Goal: Information Seeking & Learning: Learn about a topic

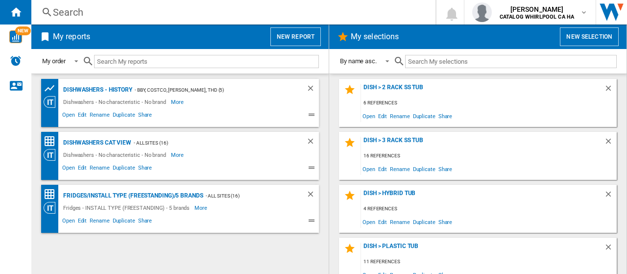
click at [298, 35] on button "New report" at bounding box center [295, 36] width 50 height 19
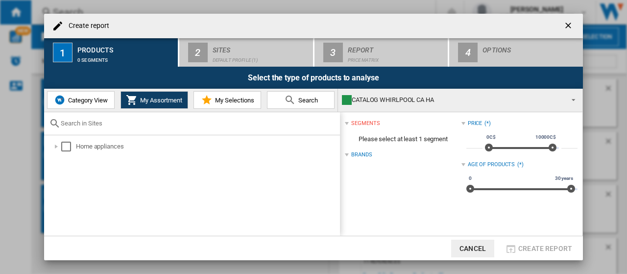
click at [570, 25] on ng-md-icon "getI18NText('BUTTONS.CLOSE_DIALOG')" at bounding box center [569, 27] width 12 height 12
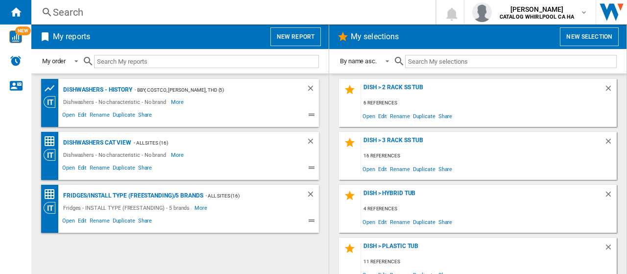
click at [74, 15] on div "Search" at bounding box center [231, 12] width 357 height 14
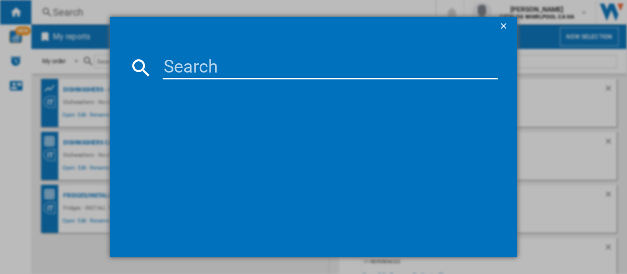
click at [219, 70] on input at bounding box center [330, 67] width 335 height 23
paste input "AMANA YAER6303MFW WHITE"
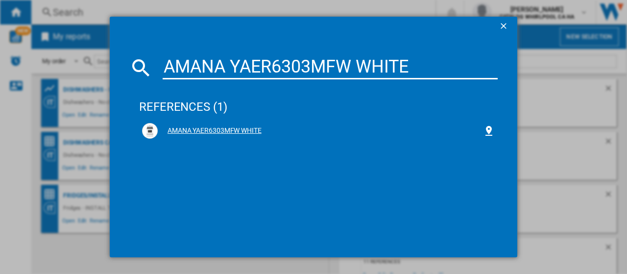
type input "AMANA YAER6303MFW WHITE"
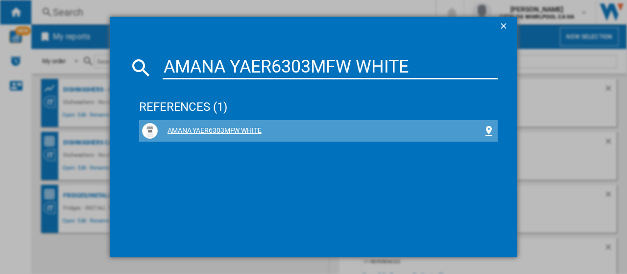
click at [238, 127] on div "AMANA YAER6303MFW WHITE" at bounding box center [320, 131] width 325 height 10
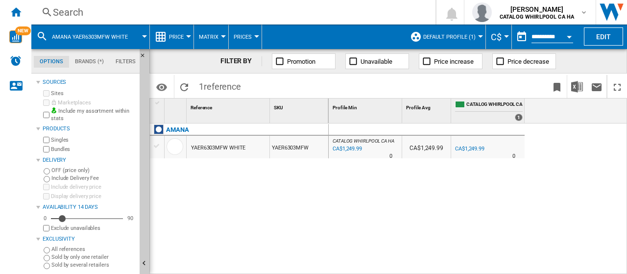
click at [188, 35] on button "Price" at bounding box center [179, 36] width 20 height 24
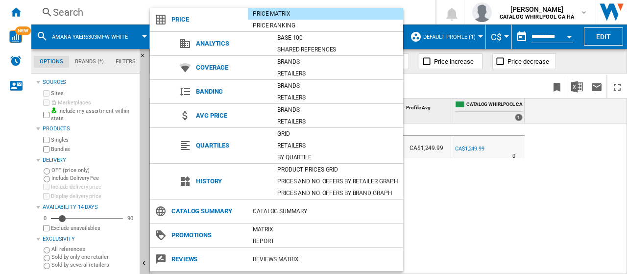
click at [185, 259] on span "Reviews" at bounding box center [206, 259] width 81 height 14
click at [285, 258] on div "REVIEWS Matrix" at bounding box center [325, 259] width 155 height 10
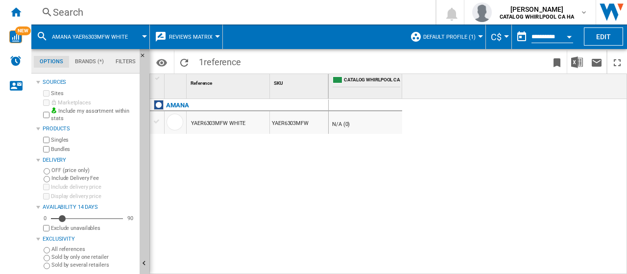
click at [472, 34] on span "Default profile (1)" at bounding box center [449, 37] width 52 height 6
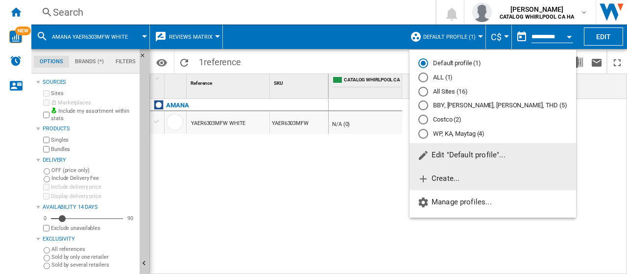
click at [451, 176] on span "Create..." at bounding box center [438, 178] width 42 height 9
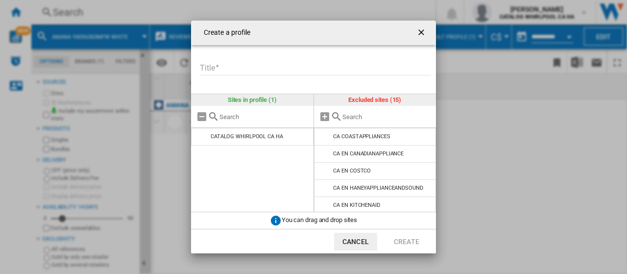
scroll to position [18, 0]
click at [368, 150] on div "CA EN CANADIANAPPLIANCE" at bounding box center [368, 153] width 70 height 6
click at [323, 153] on md-icon at bounding box center [325, 153] width 12 height 12
click at [266, 70] on input "Title" at bounding box center [315, 68] width 232 height 15
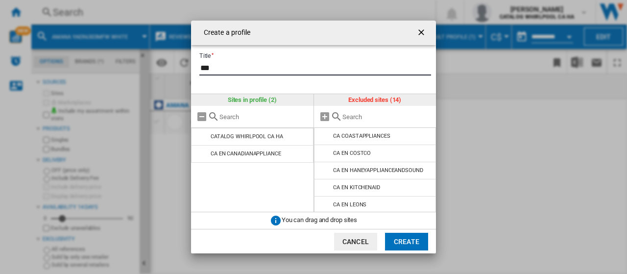
type input "***"
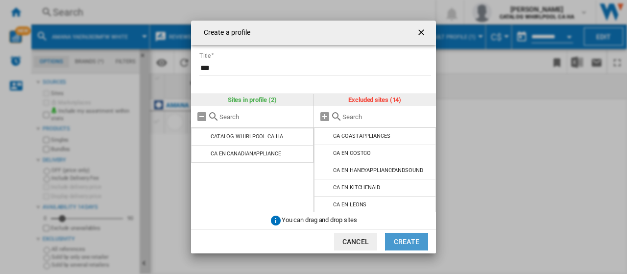
click at [413, 242] on button "Create" at bounding box center [406, 242] width 43 height 18
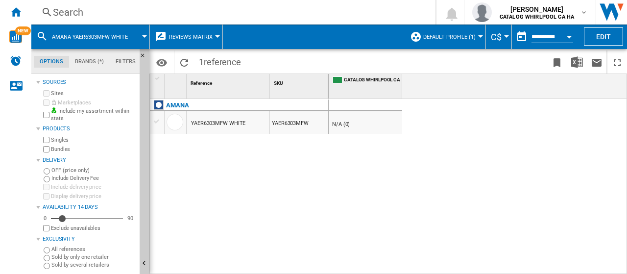
click at [450, 36] on span "Default profile (1)" at bounding box center [449, 37] width 52 height 6
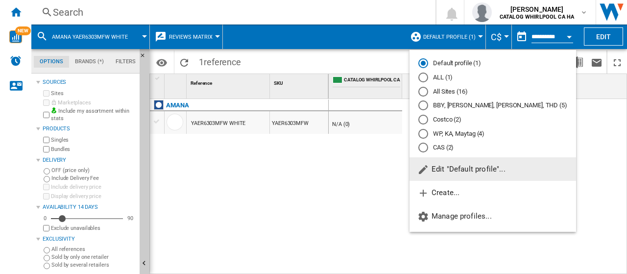
click at [431, 149] on md-radio-button "CAS (2)" at bounding box center [492, 147] width 149 height 9
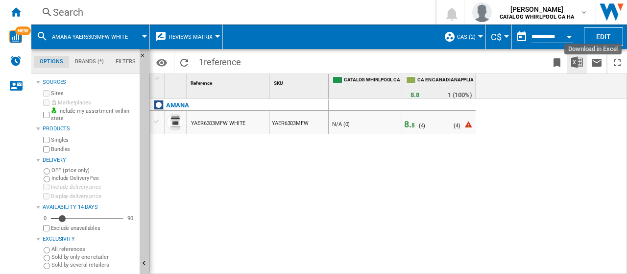
click at [578, 61] on img "Download in Excel" at bounding box center [577, 62] width 12 height 12
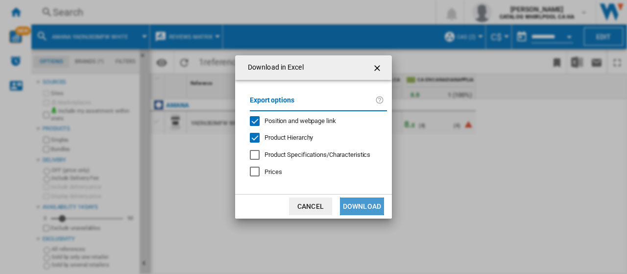
click at [371, 208] on button "Download" at bounding box center [362, 206] width 44 height 18
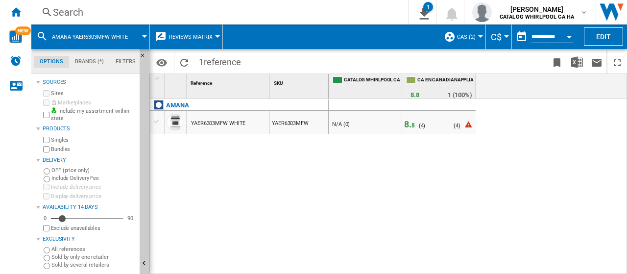
click at [96, 10] on div "Search" at bounding box center [217, 12] width 329 height 14
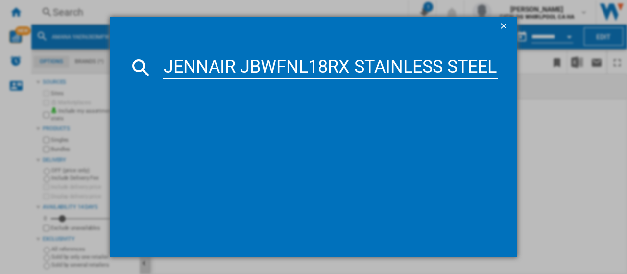
scroll to position [0, 100]
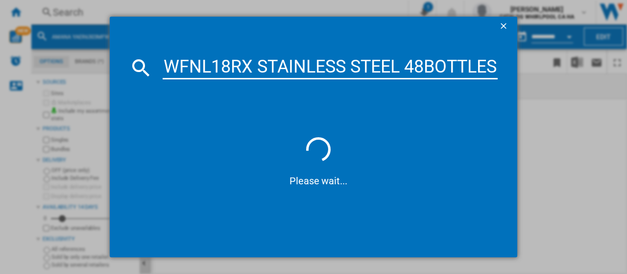
type input "JENNAIR JBWFNL18RX STAINLESS STEEL 48BOTTLES"
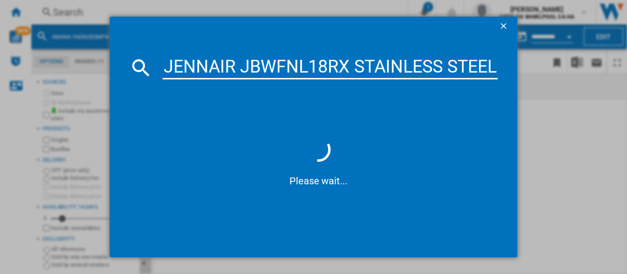
click at [224, 80] on md-dialog-content "JENNAIR JBWFNL18RX STAINLESS STEEL 48BOTTLES Please wait..." at bounding box center [313, 146] width 407 height 221
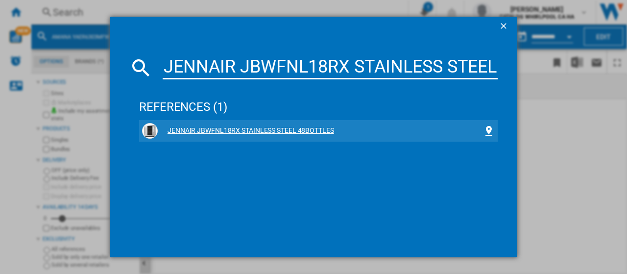
click at [238, 132] on div "JENNAIR JBWFNL18RX STAINLESS STEEL 48BOTTLES" at bounding box center [320, 131] width 325 height 10
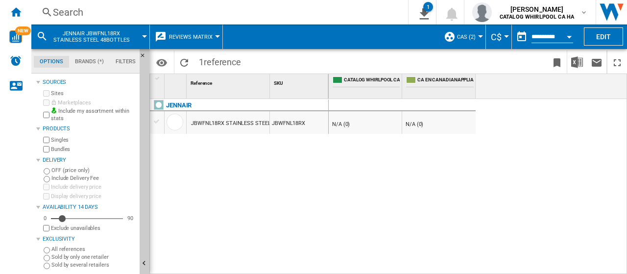
click at [225, 123] on div "JBWFNL18RX STAINLESS STEEL 48BOTTLES" at bounding box center [246, 123] width 110 height 23
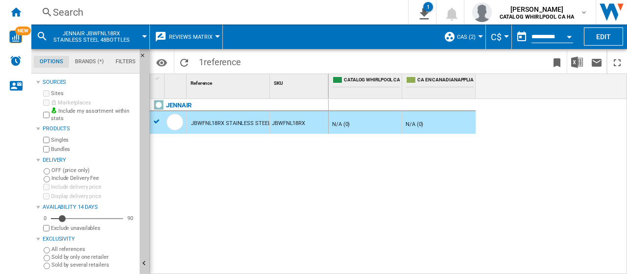
click at [94, 12] on div "Search" at bounding box center [217, 12] width 329 height 14
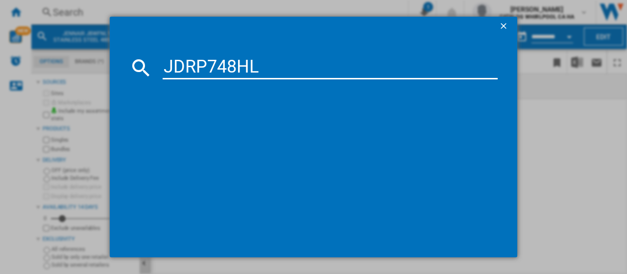
type input "JDRP748HL"
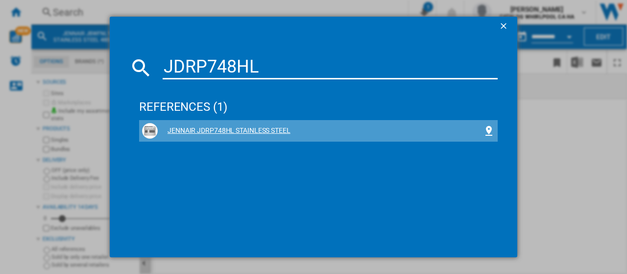
click at [204, 127] on div "JENNAIR JDRP748HL STAINLESS STEEL" at bounding box center [320, 131] width 325 height 10
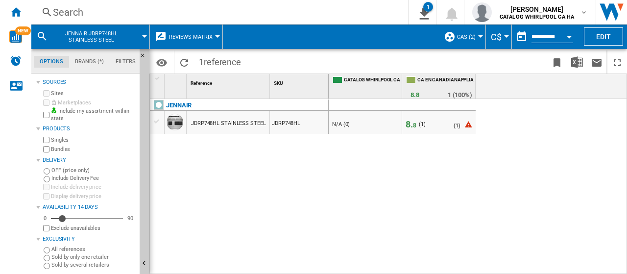
click at [116, 32] on span "JENNAIR JDRP748HL STAINLESS STEEL" at bounding box center [91, 36] width 79 height 13
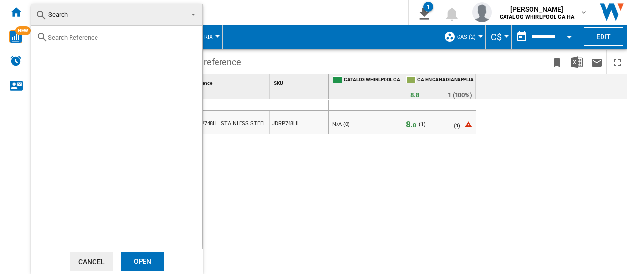
click at [115, 29] on div at bounding box center [116, 37] width 171 height 23
click at [89, 41] on div at bounding box center [116, 37] width 171 height 23
click at [79, 35] on input "text" at bounding box center [122, 37] width 149 height 7
paste input "KBSN702MBS"
type input "KBSN702MBS"
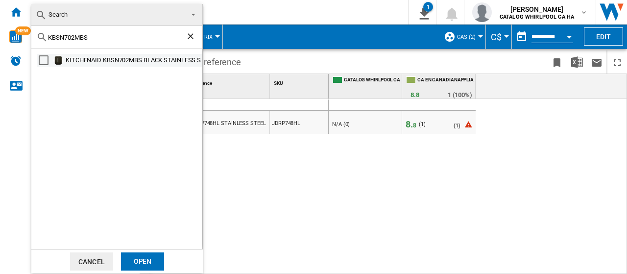
click at [80, 64] on div "KITCHENAID KBSN702MBS BLACK STAINLESS STEEL" at bounding box center [133, 60] width 135 height 10
click at [135, 261] on div "Open" at bounding box center [142, 261] width 43 height 18
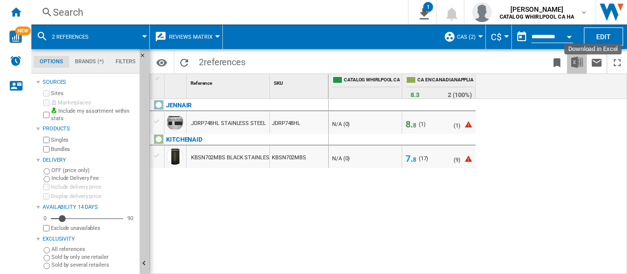
click at [575, 63] on img "Download in Excel" at bounding box center [577, 62] width 12 height 12
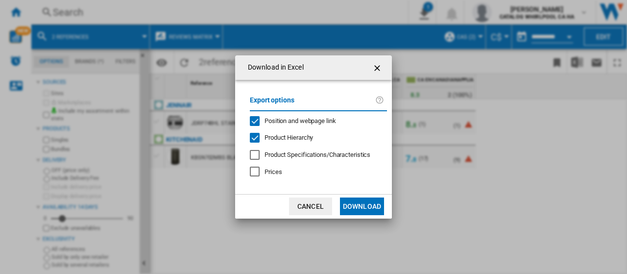
click at [362, 207] on button "Download" at bounding box center [362, 206] width 44 height 18
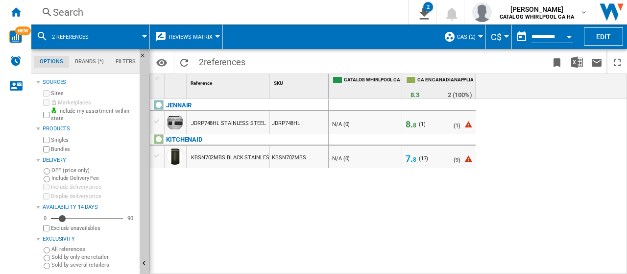
click at [7, 202] on wk-sidenav "NEW" at bounding box center [15, 137] width 31 height 274
click at [84, 7] on div "Search" at bounding box center [217, 12] width 329 height 14
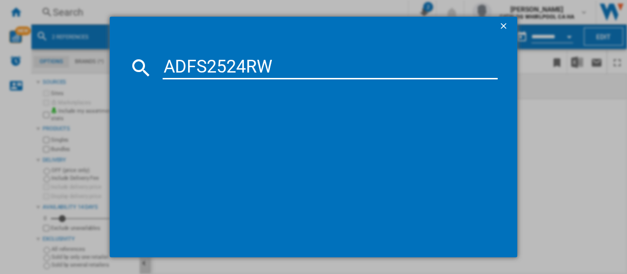
type input "ADFS2524RW"
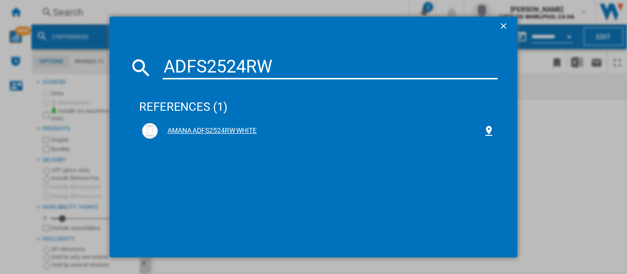
click at [187, 133] on div "AMANA ADFS2524RW WHITE" at bounding box center [320, 131] width 325 height 10
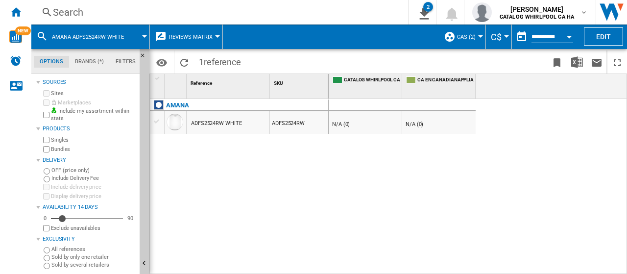
click at [90, 16] on div "Search" at bounding box center [217, 12] width 329 height 14
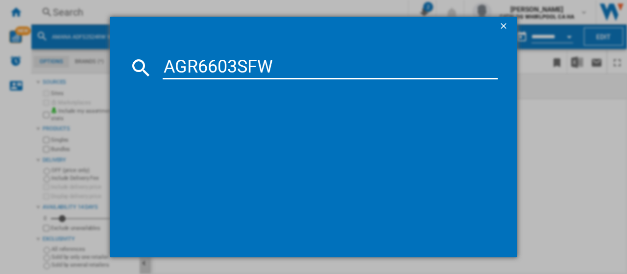
type input "AGR6603SFW"
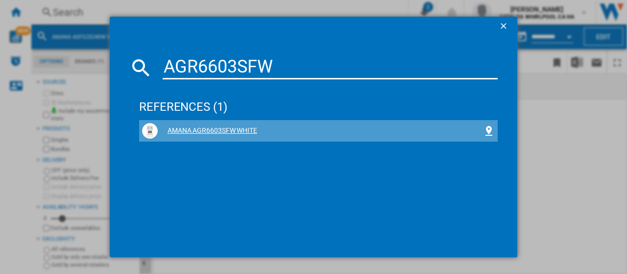
click at [234, 129] on div "AMANA AGR6603SFW WHITE" at bounding box center [320, 131] width 325 height 10
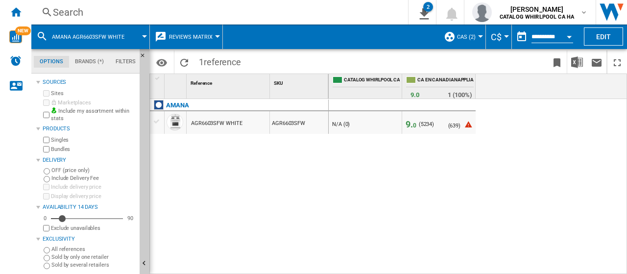
click at [98, 17] on div "Search" at bounding box center [217, 12] width 329 height 14
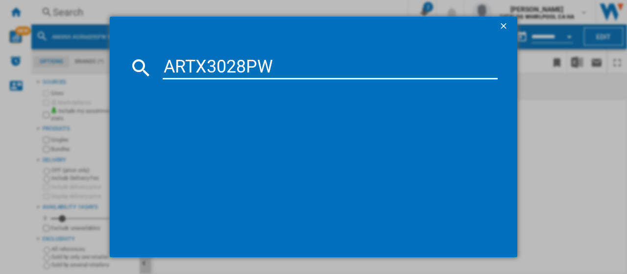
type input "ARTX3028PW"
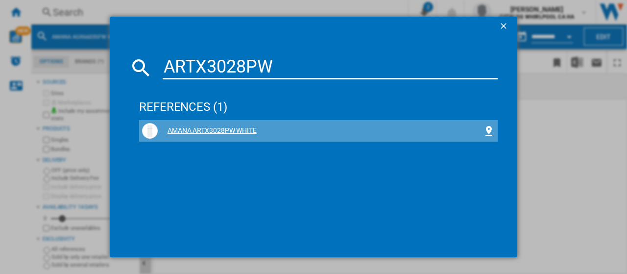
click at [249, 125] on div "AMANA ARTX3028PW WHITE" at bounding box center [318, 131] width 352 height 16
click at [242, 131] on div "AMANA ARTX3028PW WHITE" at bounding box center [320, 131] width 325 height 10
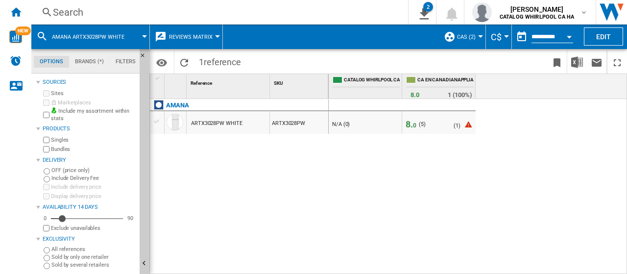
click at [92, 39] on span "AMANA ARTX3028PW WHITE" at bounding box center [88, 37] width 72 height 6
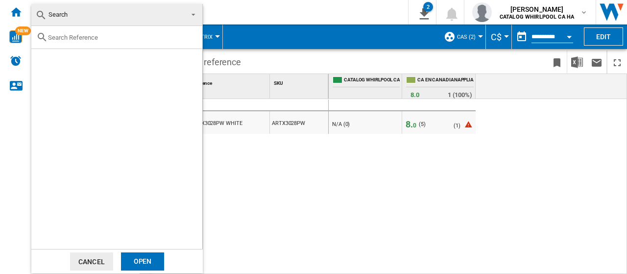
click at [82, 16] on span "Search" at bounding box center [108, 15] width 147 height 14
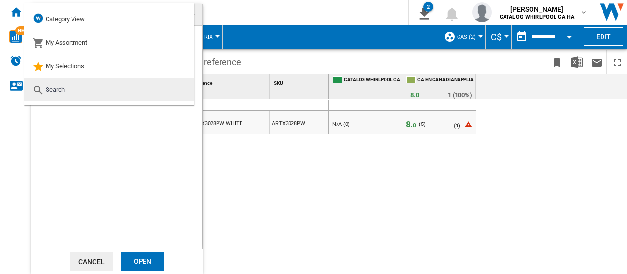
click at [93, 91] on md-option "Search" at bounding box center [109, 89] width 170 height 23
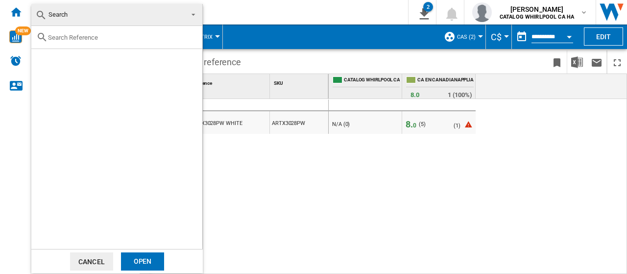
click at [96, 58] on div at bounding box center [116, 137] width 171 height 223
click at [94, 44] on div at bounding box center [116, 37] width 171 height 23
click at [84, 36] on input "text" at bounding box center [122, 37] width 149 height 7
paste input "YACR4303MMS"
type input "YACR4303MMS"
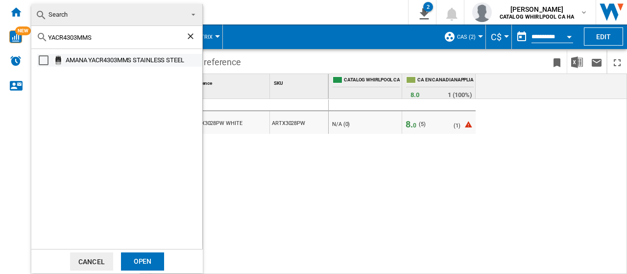
click at [82, 58] on div "AMANA YACR4303MMS STAINLESS STEEL" at bounding box center [133, 60] width 135 height 10
click at [139, 260] on div "Open" at bounding box center [142, 261] width 43 height 18
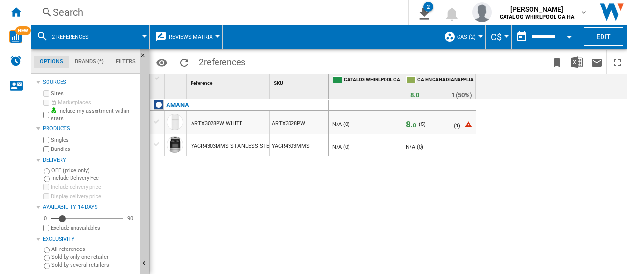
click at [95, 36] on button "2 references" at bounding box center [75, 36] width 47 height 24
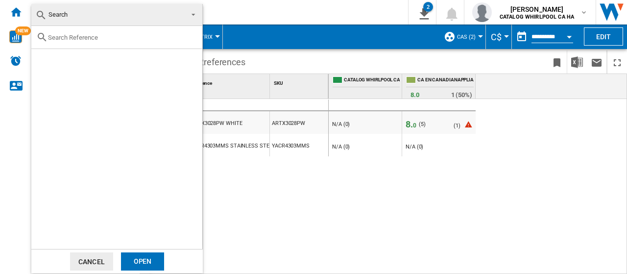
click at [105, 38] on input "text" at bounding box center [122, 37] width 149 height 7
paste input "YACR4503SFW"
type input "YACR4503SFW"
click at [44, 59] on div "Select" at bounding box center [44, 60] width 10 height 10
click at [144, 262] on div "Open" at bounding box center [142, 261] width 43 height 18
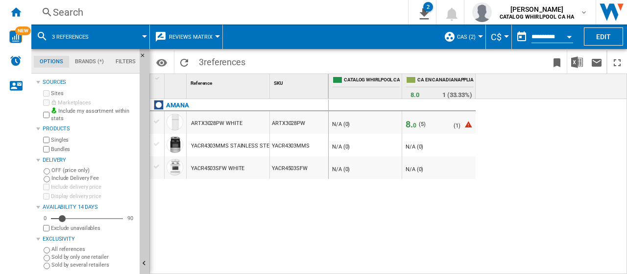
click at [104, 30] on span at bounding box center [123, 36] width 42 height 24
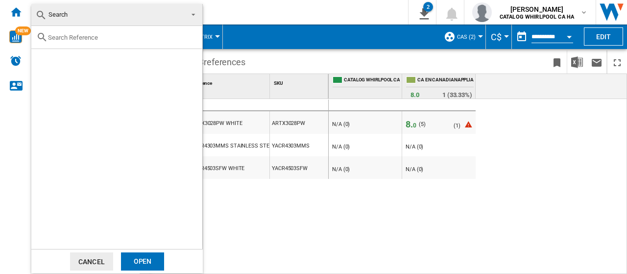
click at [93, 34] on input "text" at bounding box center [122, 37] width 149 height 7
paste input "YAER6603SFW"
type input "YAER6603SFW"
click at [66, 61] on div "AMANA YAER6603SFW WHITE" at bounding box center [133, 60] width 135 height 10
click at [142, 259] on div "Open" at bounding box center [142, 261] width 43 height 18
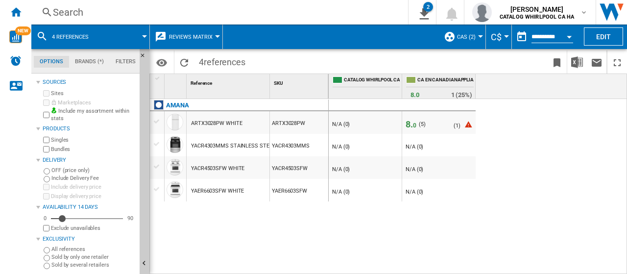
click at [258, 237] on div "AMANA ARTX3028PW WHITE ARTX3028PW YACR4303MMS STAINLESS STEEL YACR4303MMS YACR4…" at bounding box center [239, 184] width 179 height 170
click at [88, 30] on button "4 references" at bounding box center [75, 36] width 47 height 24
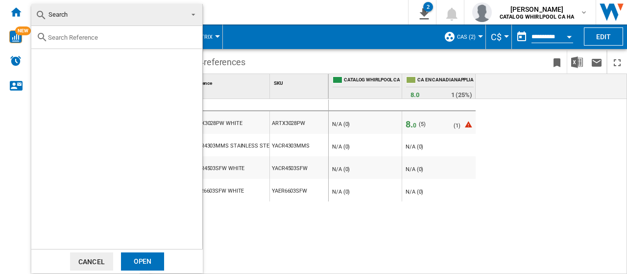
click at [79, 13] on span "Search" at bounding box center [108, 15] width 147 height 14
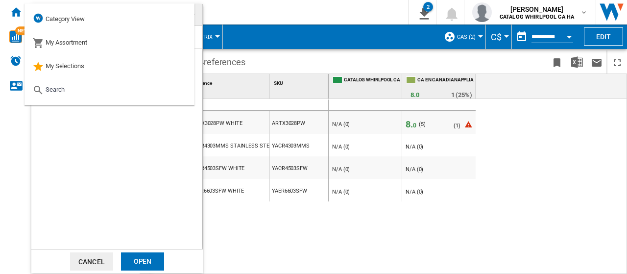
click at [75, 109] on div at bounding box center [116, 137] width 171 height 223
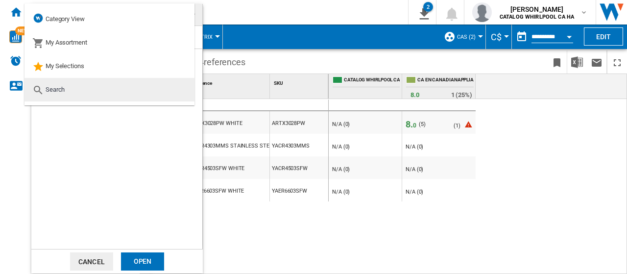
click at [77, 91] on md-option "Search" at bounding box center [109, 89] width 170 height 23
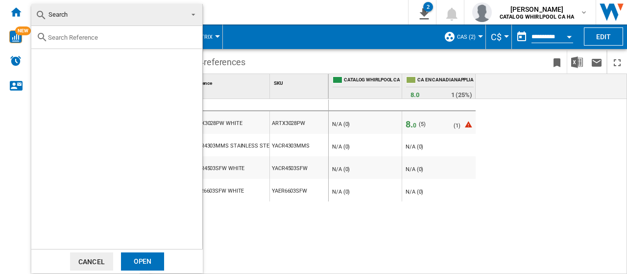
click at [91, 39] on input "text" at bounding box center [122, 37] width 149 height 7
paste input "YAER6603SMS"
type input "YAER6603SMS"
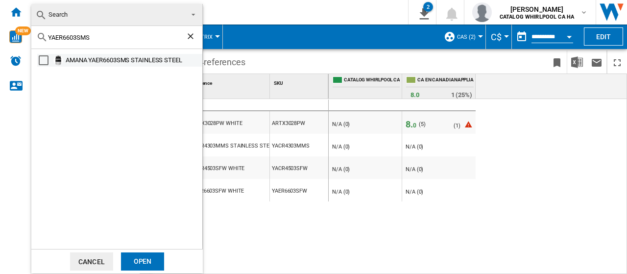
click at [68, 59] on div "AMANA YAER6603SMS STAINLESS STEEL" at bounding box center [133, 60] width 135 height 10
click at [141, 263] on div "Open" at bounding box center [142, 261] width 43 height 18
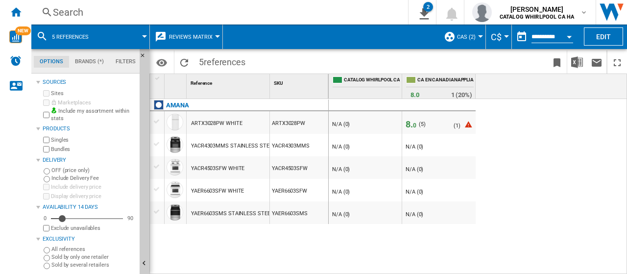
click at [106, 36] on span at bounding box center [123, 36] width 42 height 24
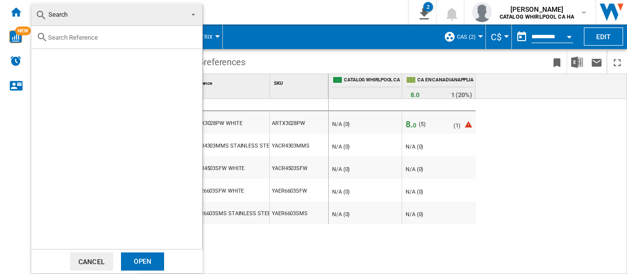
click at [83, 38] on input "text" at bounding box center [122, 37] width 149 height 7
paste input "YAMV2307PFS"
type input "YAMV2307PFS"
click at [257, 248] on md-backdrop at bounding box center [313, 137] width 627 height 274
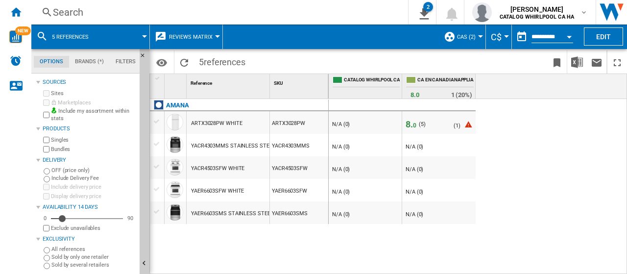
drag, startPoint x: 310, startPoint y: 211, endPoint x: 270, endPoint y: 212, distance: 40.1
click at [270, 212] on div "YAER6603SMS" at bounding box center [299, 212] width 58 height 23
